Goal: Navigation & Orientation: Understand site structure

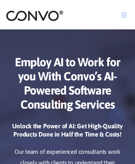
scroll to position [3736, 0]
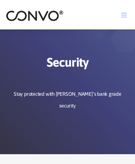
scroll to position [907, 0]
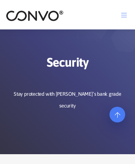
click at [117, 97] on icon at bounding box center [117, 94] width 5 height 6
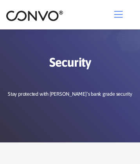
scroll to position [1104, 0]
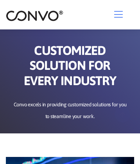
scroll to position [3460, 0]
